Goal: Transaction & Acquisition: Purchase product/service

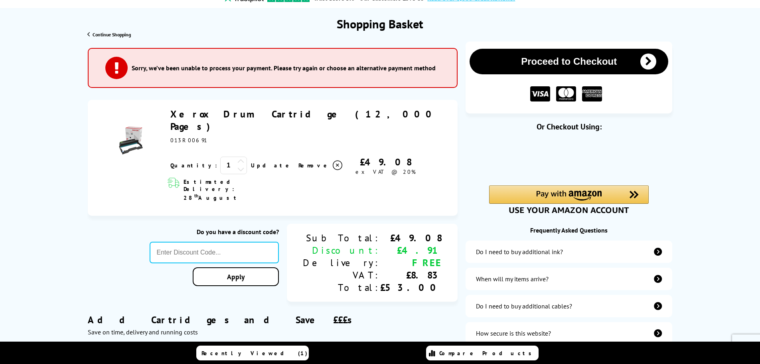
scroll to position [160, 0]
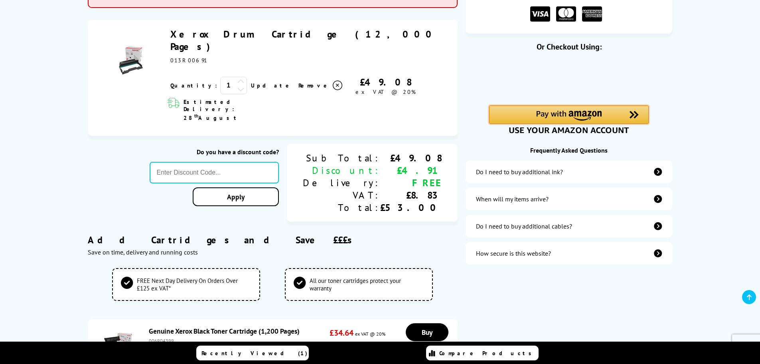
click at [564, 113] on img "Amazon Pay - Use your Amazon account" at bounding box center [568, 116] width 65 height 10
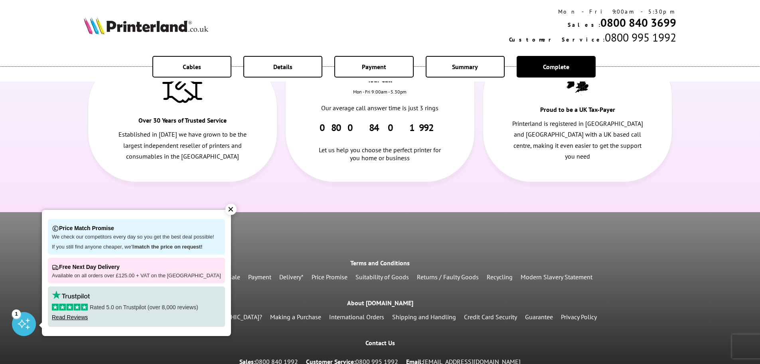
scroll to position [319, 0]
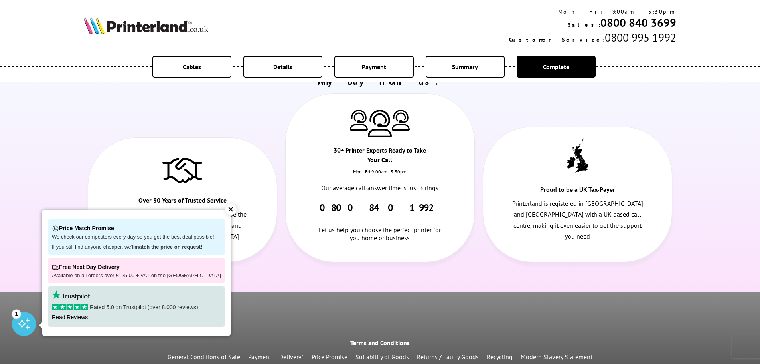
click at [225, 208] on div "✕" at bounding box center [230, 209] width 11 height 11
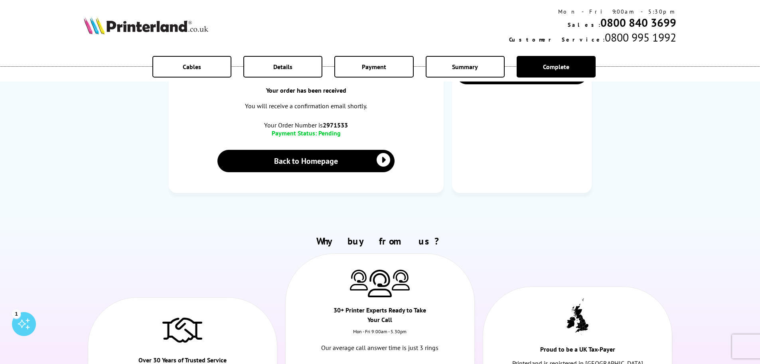
scroll to position [0, 0]
